Goal: Task Accomplishment & Management: Complete application form

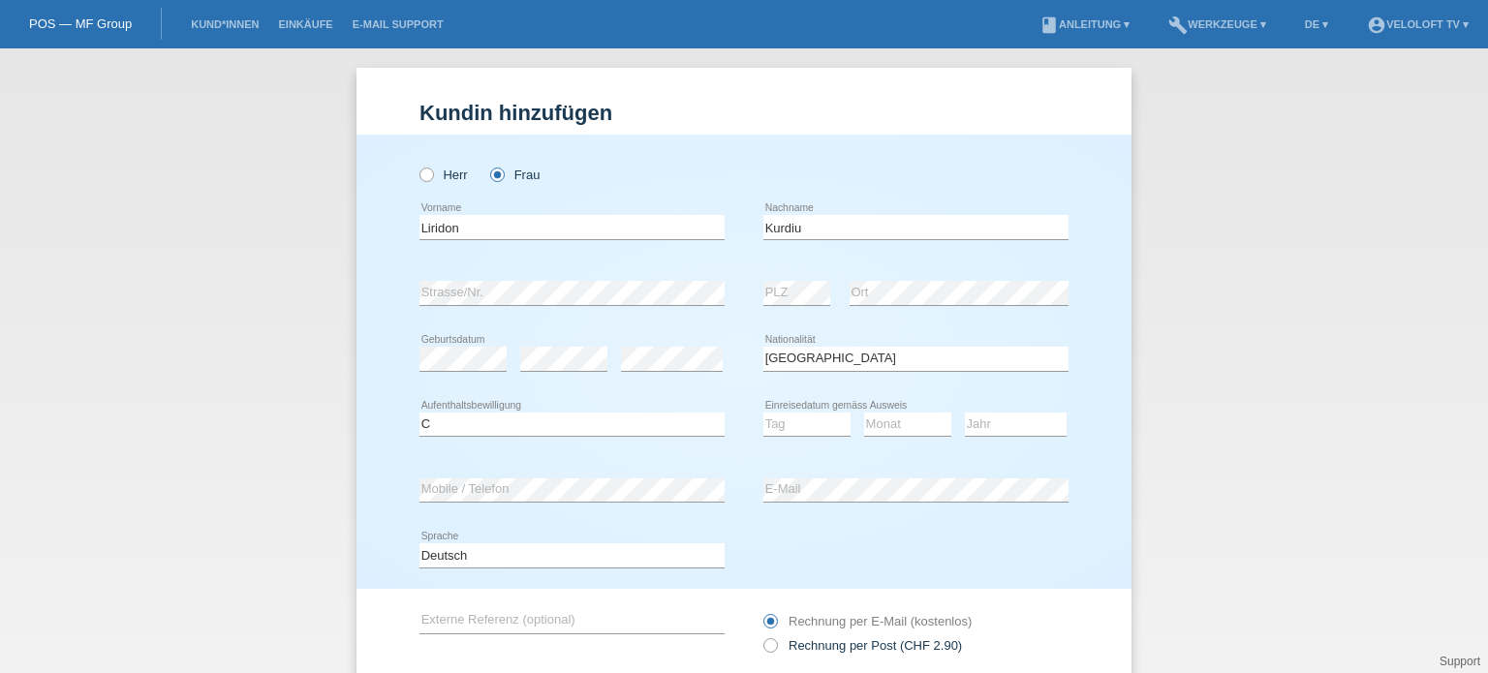
select select "RS"
select select "C"
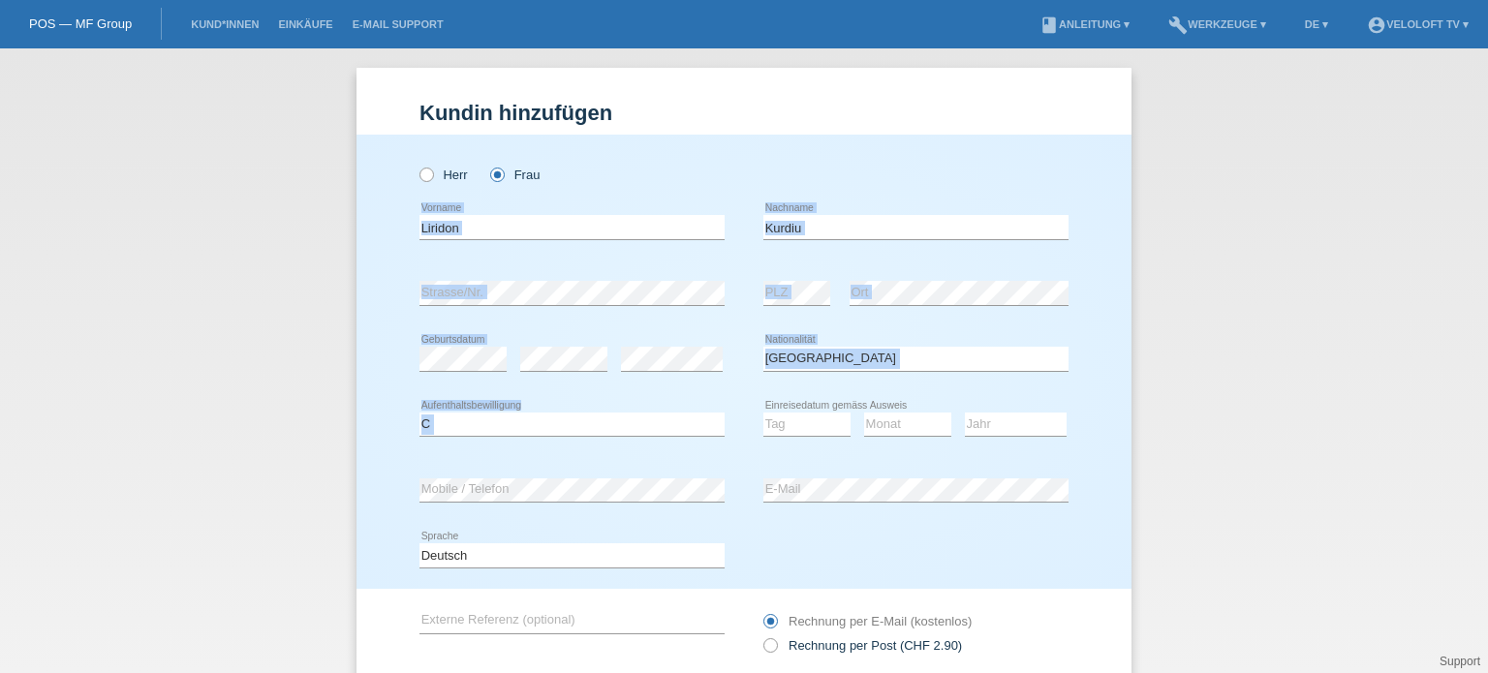
click at [601, 200] on div "Liridon error Vorname" at bounding box center [571, 228] width 305 height 66
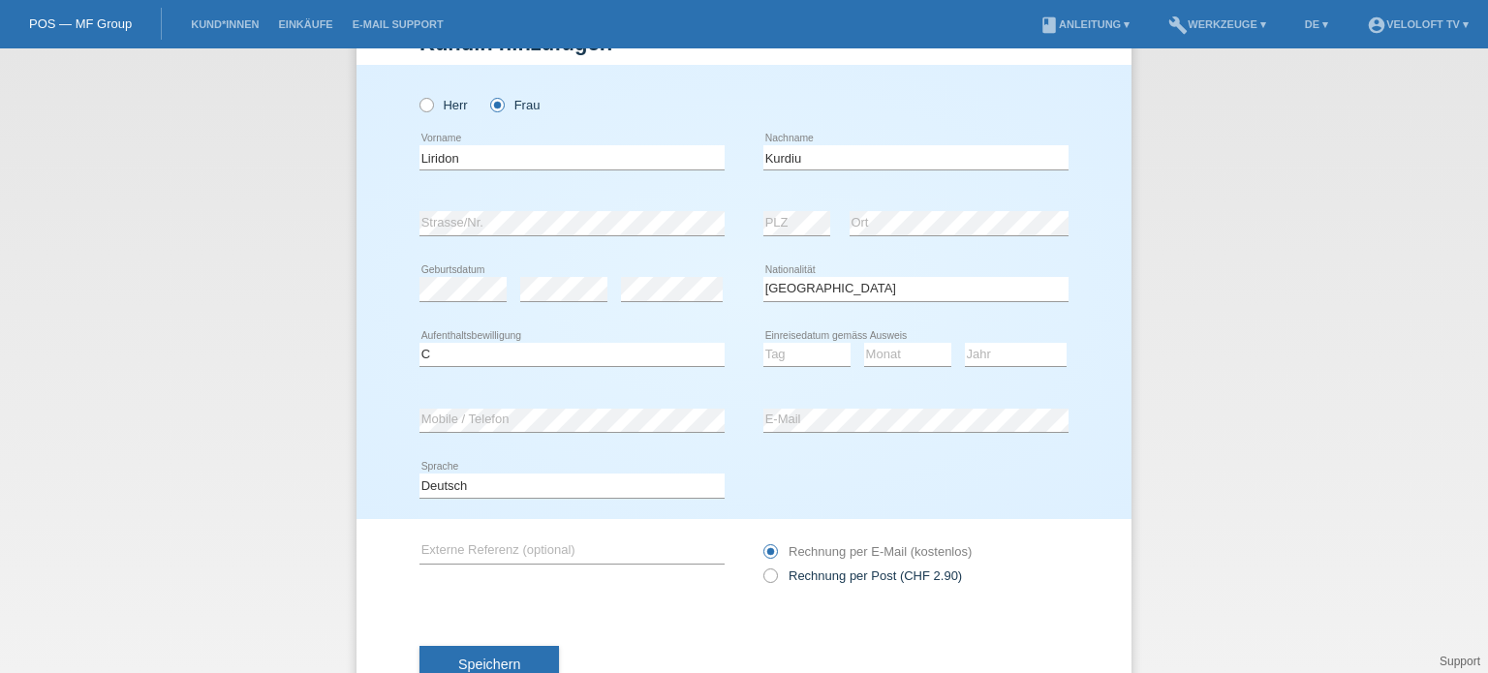
scroll to position [136, 0]
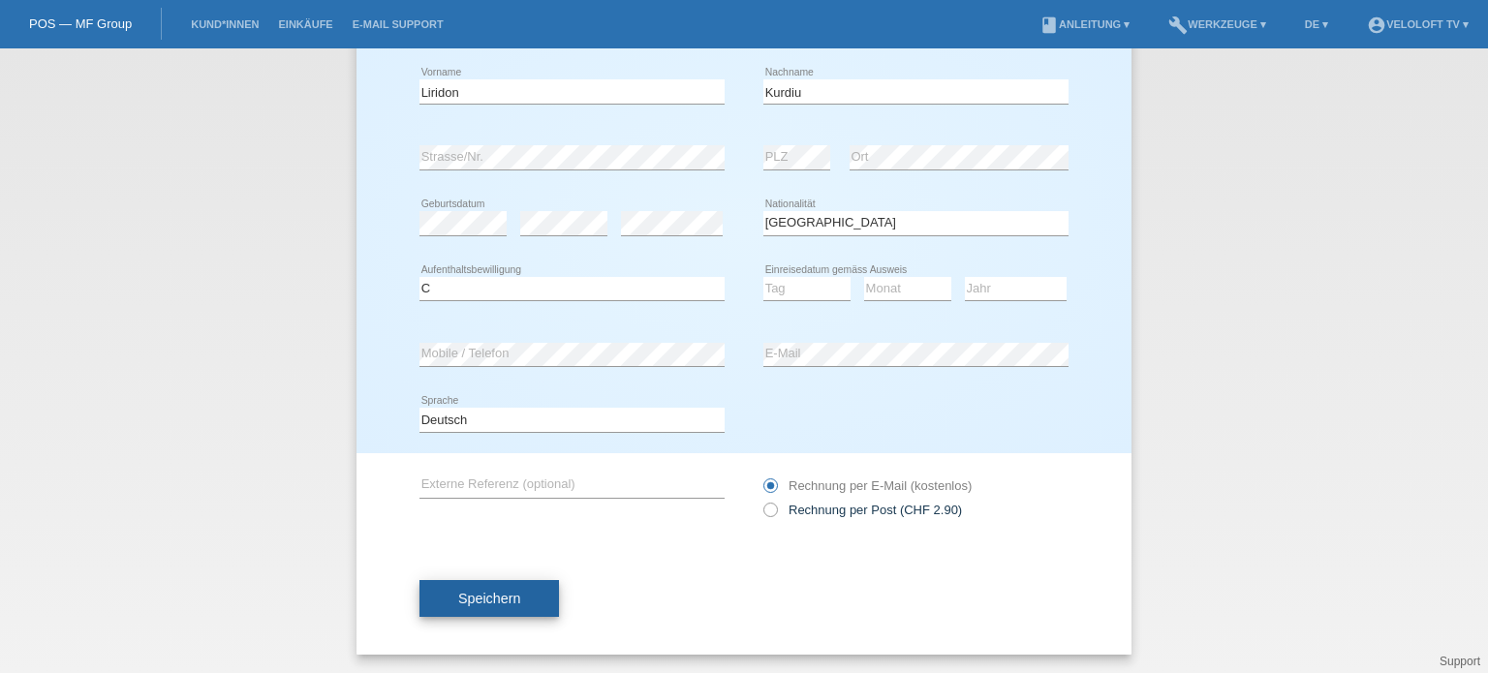
click at [511, 603] on span "Speichern" at bounding box center [489, 598] width 62 height 15
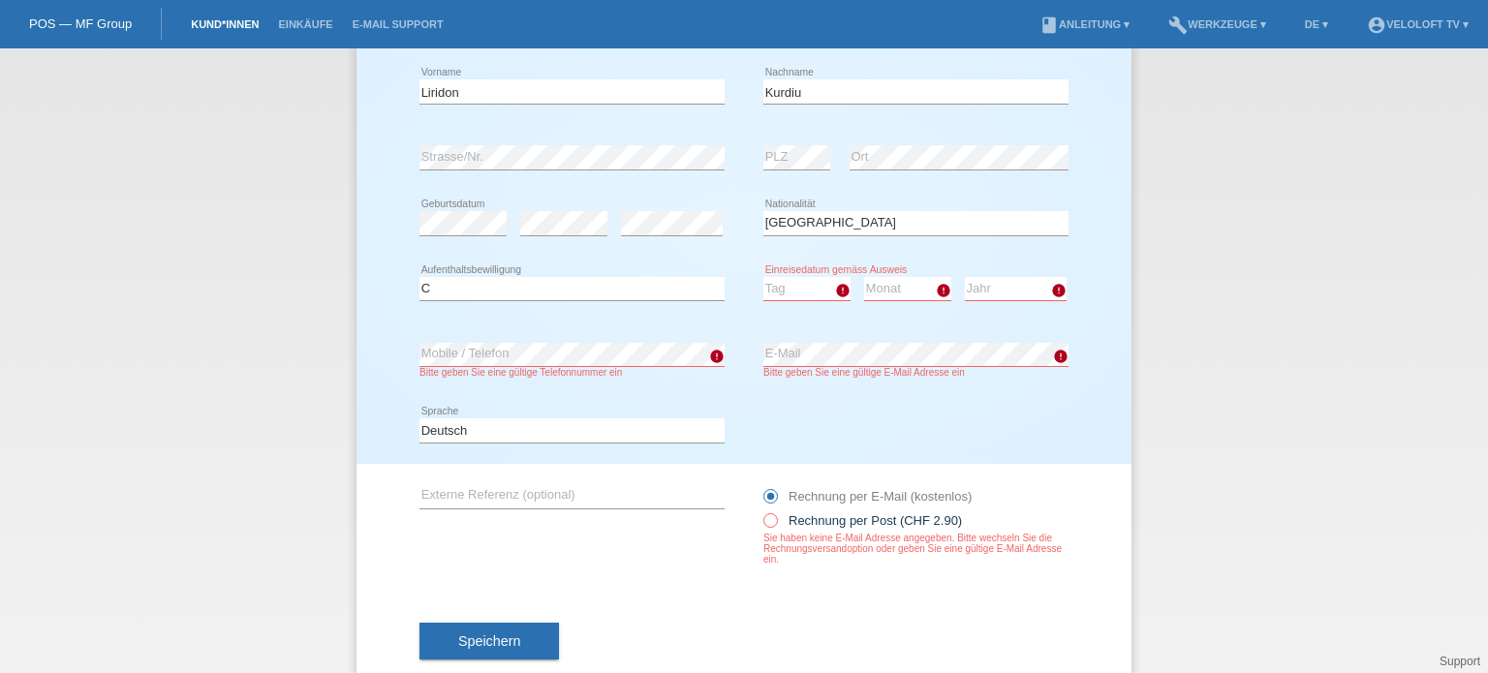
click at [219, 30] on link "Kund*innen" at bounding box center [224, 24] width 87 height 12
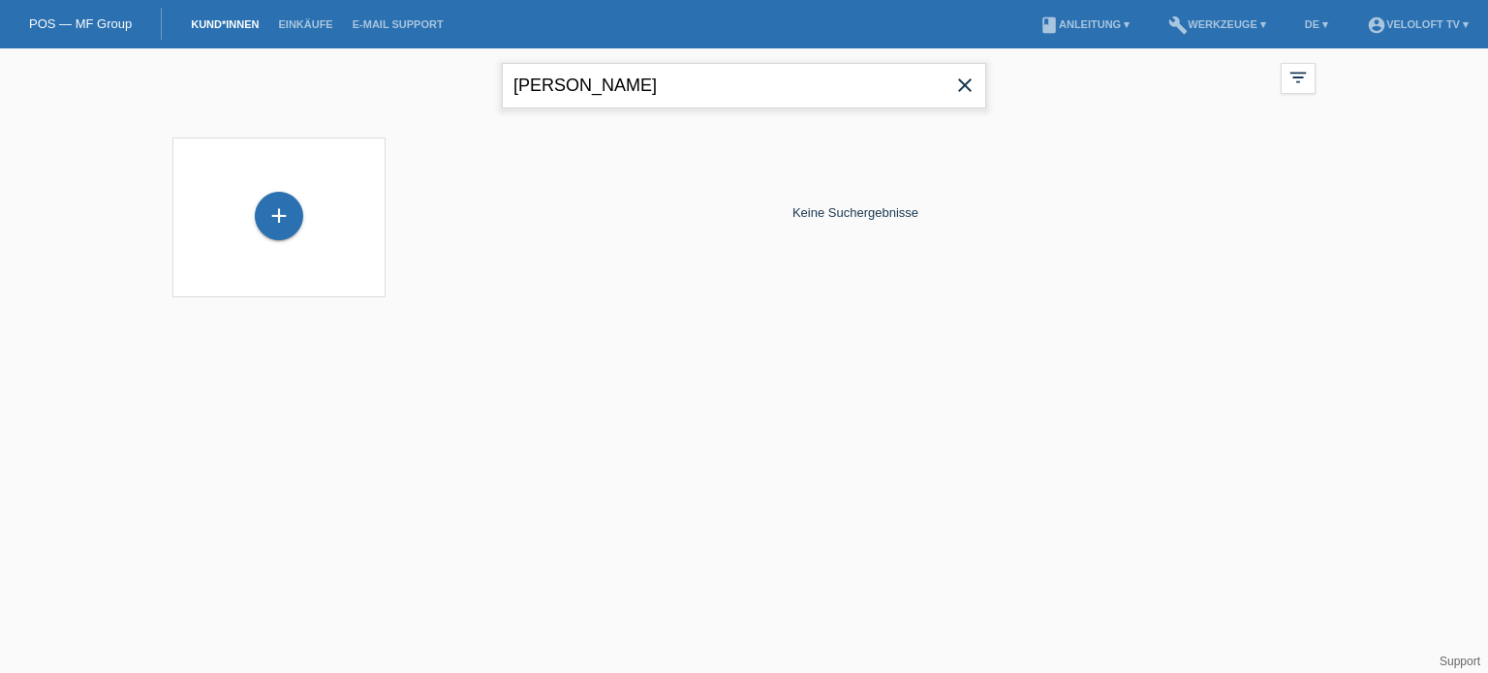
drag, startPoint x: 694, startPoint y: 88, endPoint x: 503, endPoint y: 99, distance: 191.1
click at [503, 99] on input "[PERSON_NAME]" at bounding box center [744, 86] width 484 height 46
